Goal: Find specific page/section

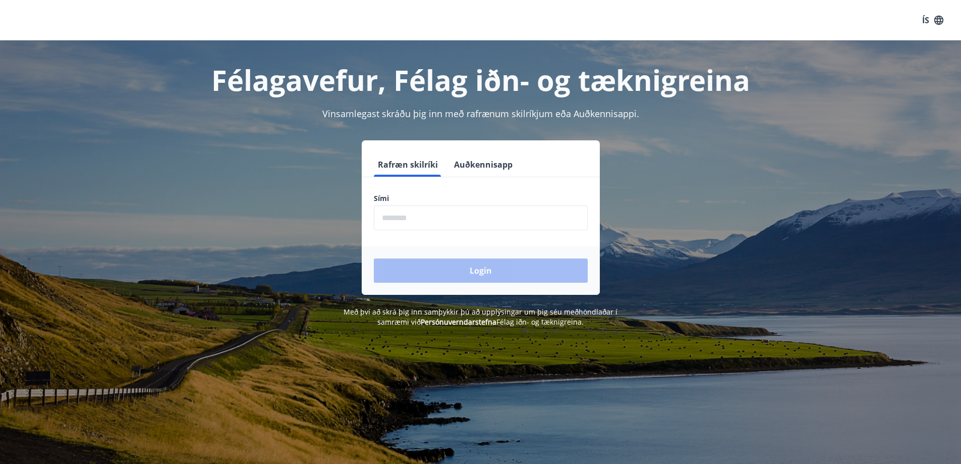
click at [414, 218] on input "phone" at bounding box center [481, 217] width 214 height 25
type input "********"
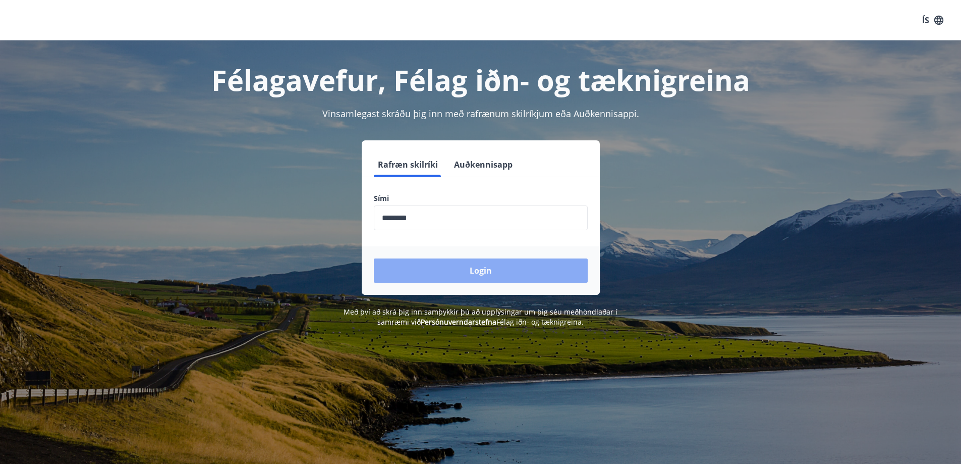
click at [492, 265] on button "Login" at bounding box center [481, 270] width 214 height 24
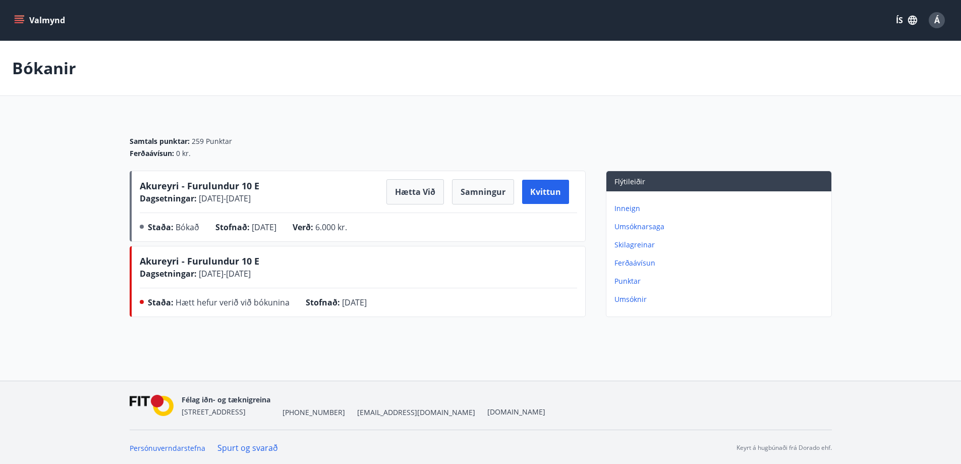
click at [189, 182] on span "Akureyri - Furulundur 10 E" at bounding box center [200, 186] width 120 height 12
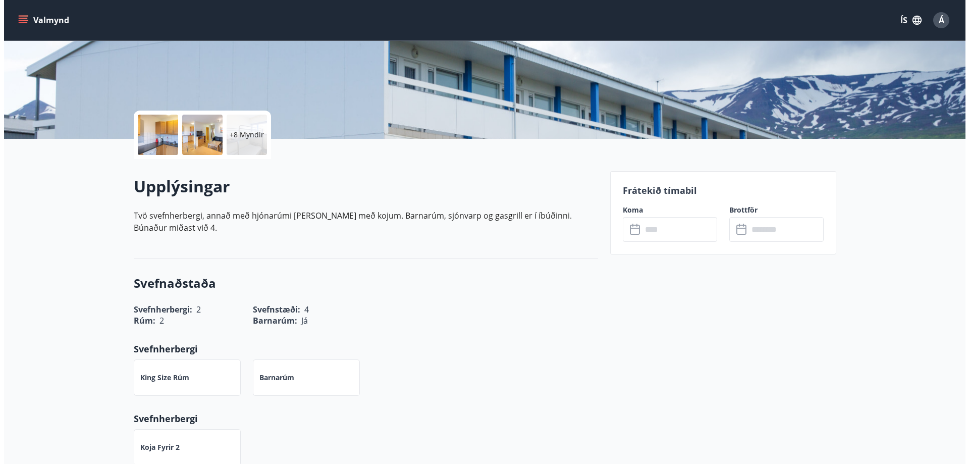
scroll to position [151, 0]
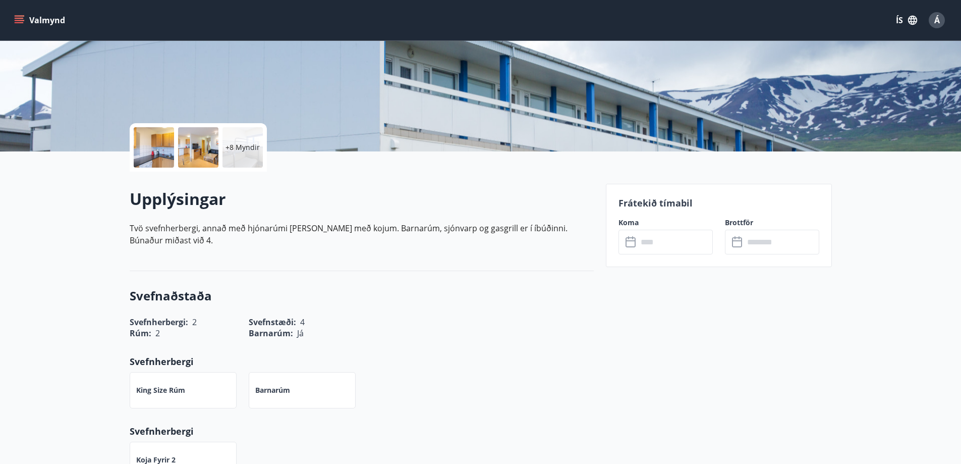
click at [160, 150] on div at bounding box center [154, 147] width 40 height 40
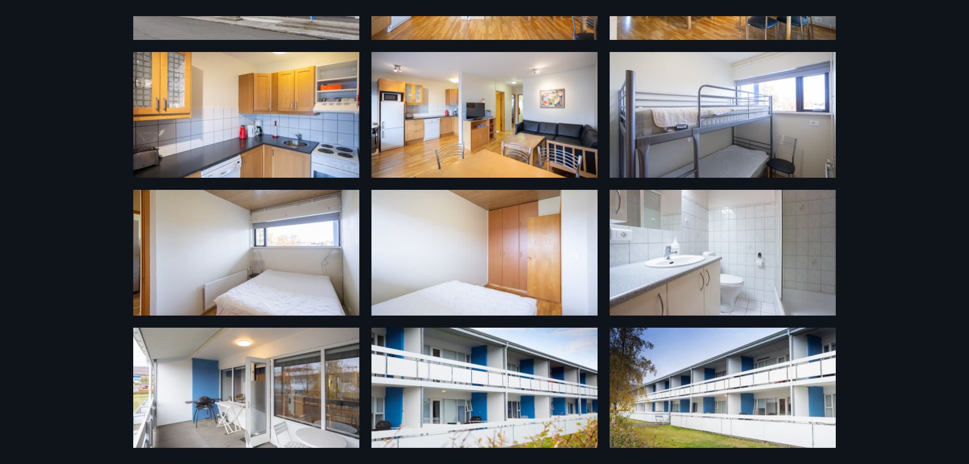
scroll to position [252, 0]
